Goal: Task Accomplishment & Management: Use online tool/utility

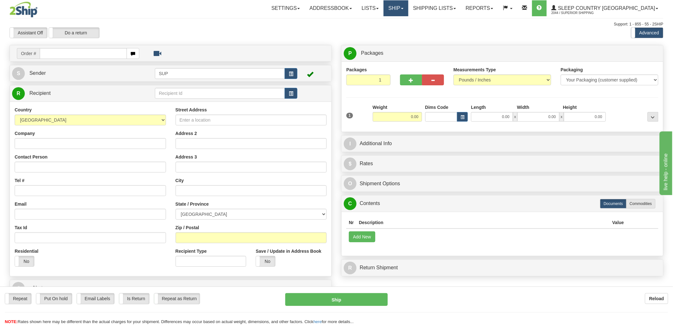
click at [408, 13] on link "Ship" at bounding box center [395, 8] width 24 height 16
click at [401, 29] on span "OnHold / Order Queue" at bounding box center [379, 30] width 45 height 5
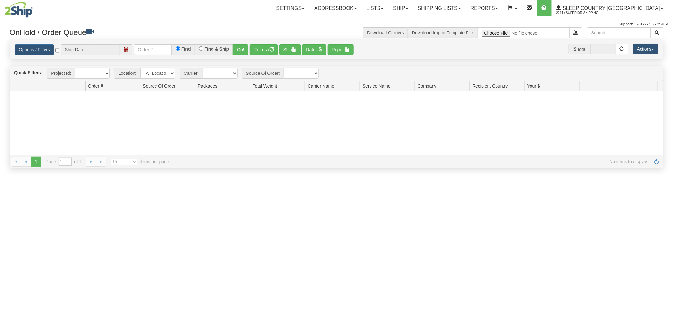
type input "[DATE]"
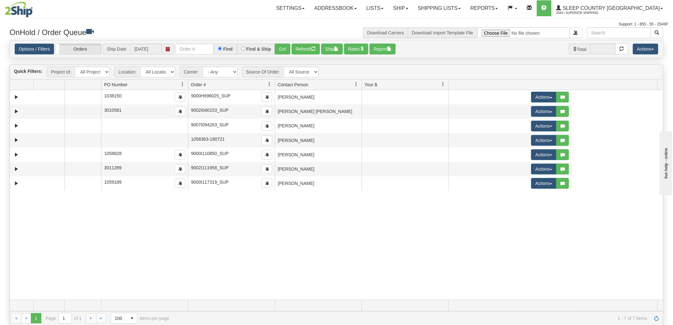
drag, startPoint x: 165, startPoint y: 84, endPoint x: 78, endPoint y: 87, distance: 87.5
click at [78, 87] on div "Aggregation Group Id Id Location Request Id Reply Id PO Number Order # Source O…" at bounding box center [333, 84] width 647 height 10
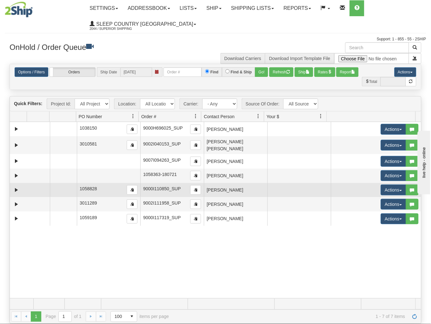
click at [268, 190] on td at bounding box center [300, 190] width 64 height 14
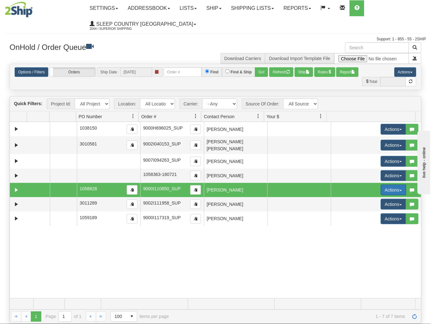
click at [390, 192] on button "Actions" at bounding box center [393, 190] width 25 height 11
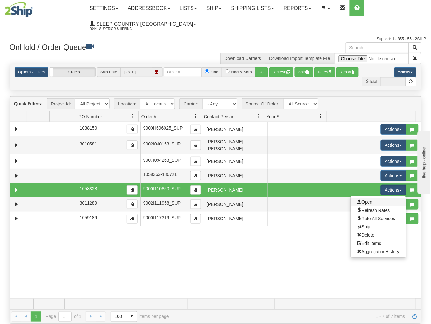
click at [379, 202] on link "Open" at bounding box center [378, 202] width 55 height 8
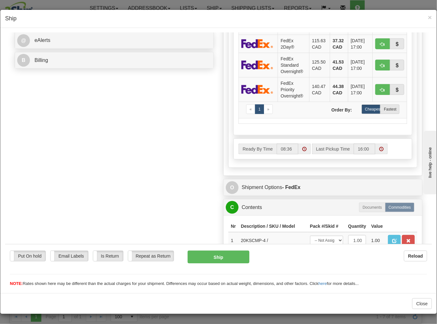
scroll to position [317, 0]
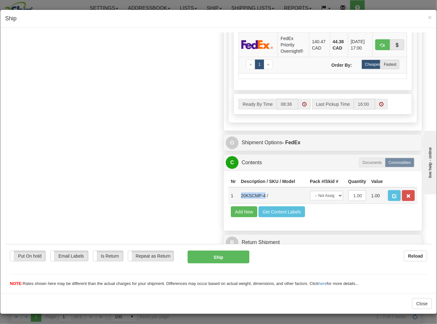
drag, startPoint x: 259, startPoint y: 190, endPoint x: 234, endPoint y: 192, distance: 24.8
click at [238, 192] on td "20KSCMP-4 /" at bounding box center [272, 195] width 69 height 17
copy td "20KSCMP-4"
click at [195, 115] on div "Order # 9000I110850_SUP S Sender" at bounding box center [218, 0] width 417 height 508
click at [428, 17] on span "×" at bounding box center [430, 17] width 4 height 7
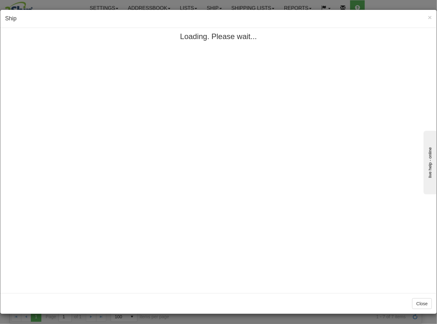
scroll to position [0, 0]
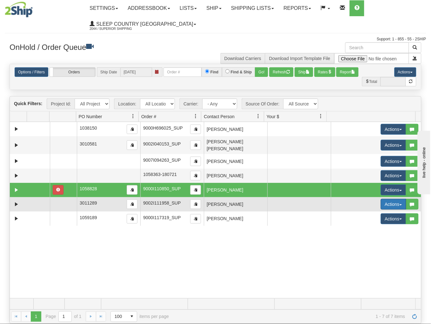
click at [382, 201] on button "Actions" at bounding box center [393, 204] width 25 height 11
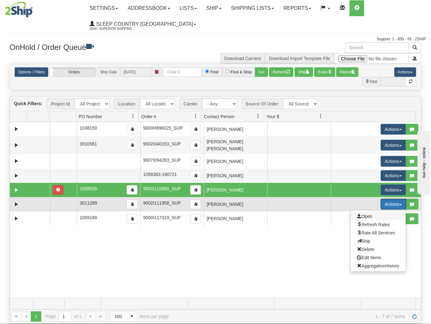
click at [364, 216] on span "Open" at bounding box center [365, 216] width 15 height 5
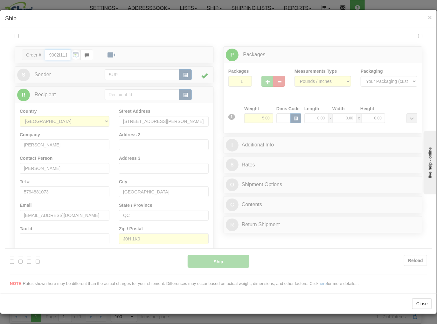
type input "08:36"
type input "16:00"
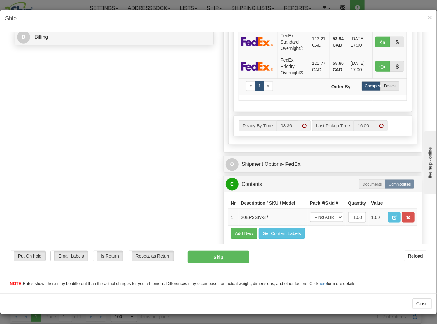
scroll to position [317, 0]
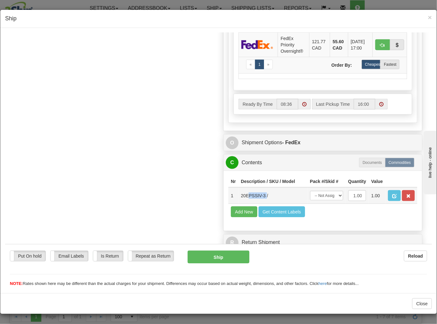
drag, startPoint x: 261, startPoint y: 189, endPoint x: 242, endPoint y: 189, distance: 18.8
click at [242, 189] on td "20EPSSIV-3 /" at bounding box center [272, 195] width 69 height 17
click at [267, 188] on td "20EPSSIV-3 /" at bounding box center [272, 195] width 69 height 17
drag, startPoint x: 259, startPoint y: 188, endPoint x: 236, endPoint y: 189, distance: 23.2
click at [238, 189] on td "20EPSSIV-3 /" at bounding box center [272, 195] width 69 height 17
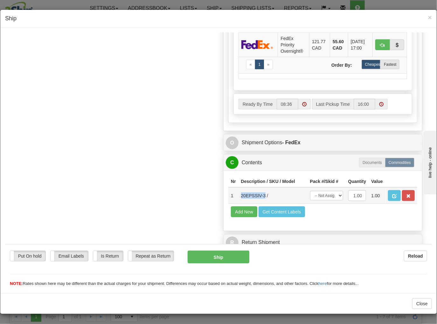
copy td "20EPSSIV-3"
drag, startPoint x: 146, startPoint y: 113, endPoint x: 151, endPoint y: 112, distance: 5.6
click at [146, 113] on div "Order # 9002I111958_SUP S Sender" at bounding box center [218, 0] width 417 height 508
click at [428, 18] on span "×" at bounding box center [430, 17] width 4 height 7
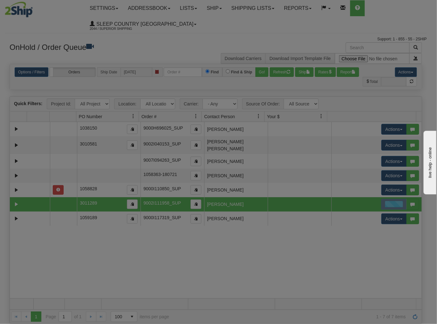
scroll to position [0, 0]
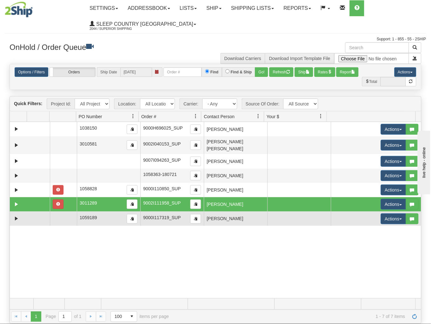
click at [252, 212] on td "[PERSON_NAME]" at bounding box center [236, 219] width 64 height 14
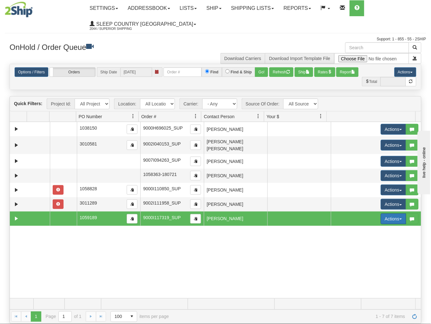
click at [381, 222] on button "Actions" at bounding box center [393, 219] width 25 height 11
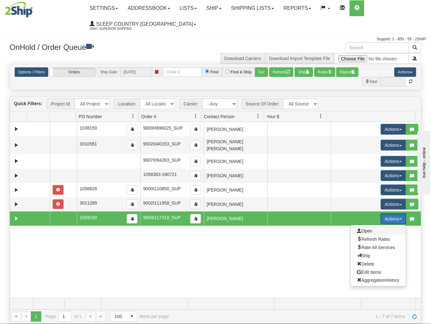
click at [365, 232] on span "Open" at bounding box center [365, 231] width 15 height 5
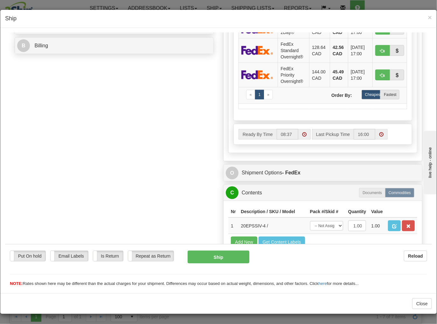
scroll to position [317, 0]
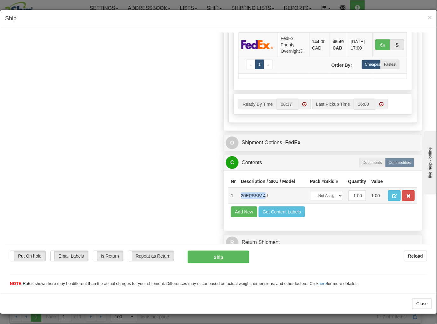
drag, startPoint x: 259, startPoint y: 189, endPoint x: 236, endPoint y: 187, distance: 23.9
click at [238, 187] on td "20EPSSIV-4 /" at bounding box center [272, 195] width 69 height 17
copy td "20EPSSIV-4"
